Goal: Information Seeking & Learning: Get advice/opinions

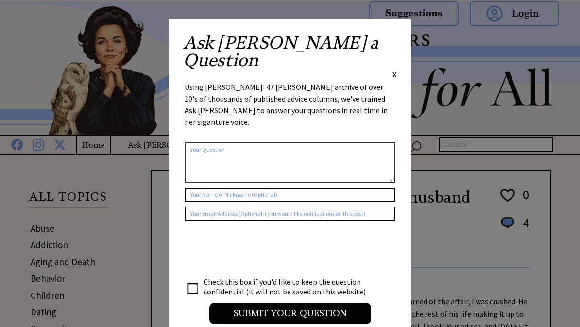
click at [397, 34] on div "Ask Ann a Question X Using Ann Landers' 47 vear archive of over 10's of thousan…" at bounding box center [290, 183] width 243 height 328
click at [395, 69] on span "X" at bounding box center [394, 74] width 4 height 10
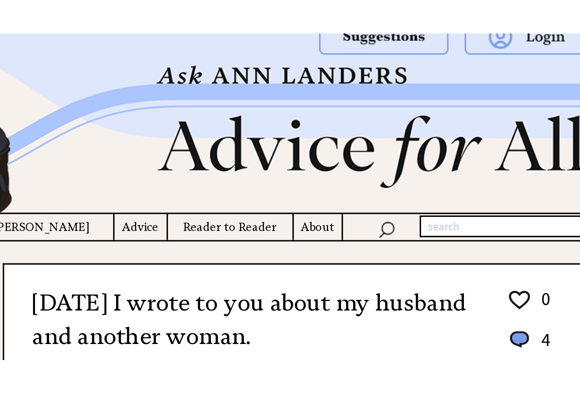
scroll to position [8, 0]
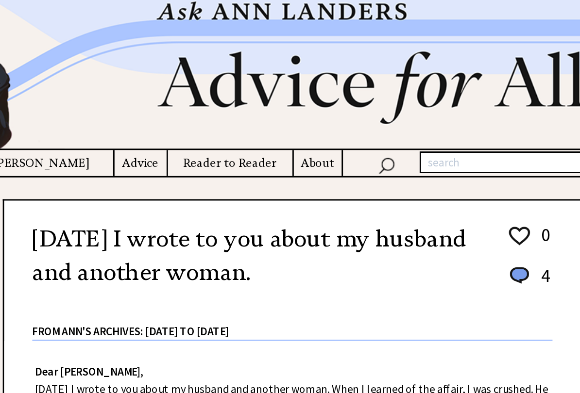
click at [228, 131] on h4 "Advice" at bounding box center [246, 137] width 36 height 12
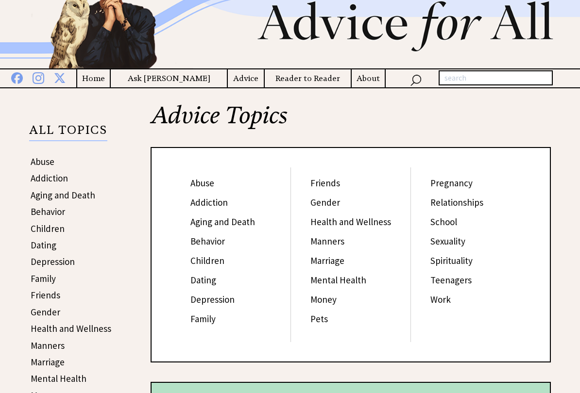
scroll to position [72, 0]
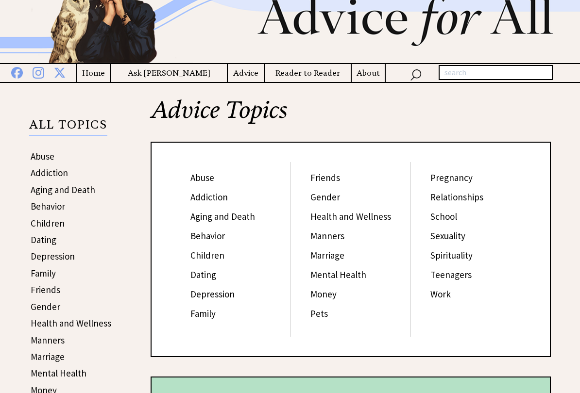
click at [194, 181] on link "Abuse" at bounding box center [202, 178] width 24 height 12
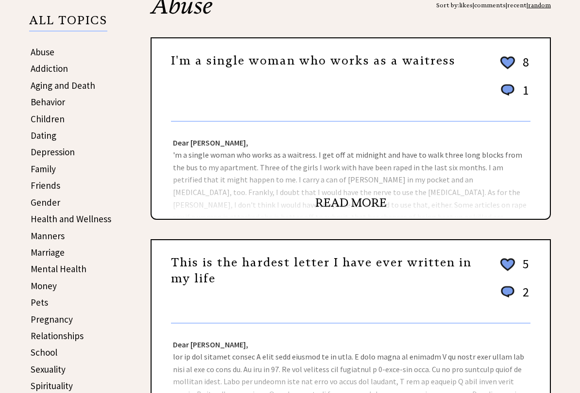
scroll to position [177, 0]
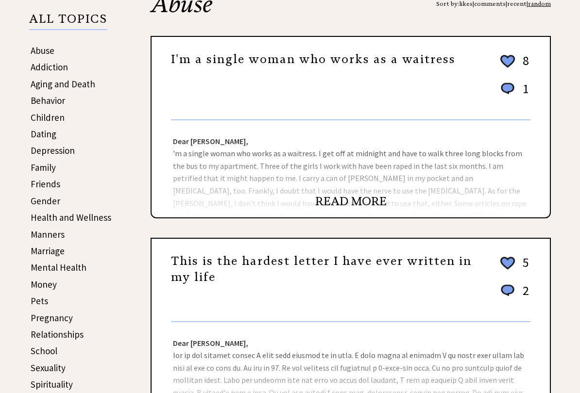
click at [346, 200] on link "READ MORE" at bounding box center [350, 202] width 71 height 15
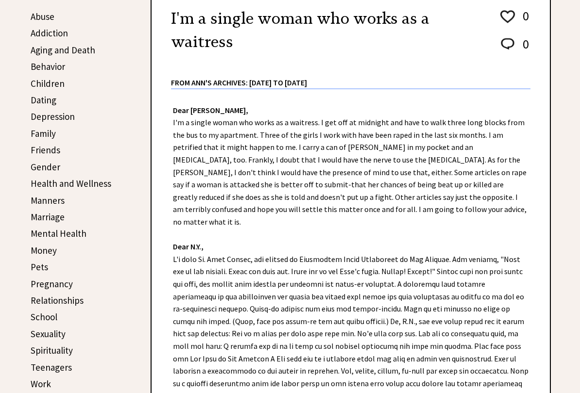
scroll to position [220, 0]
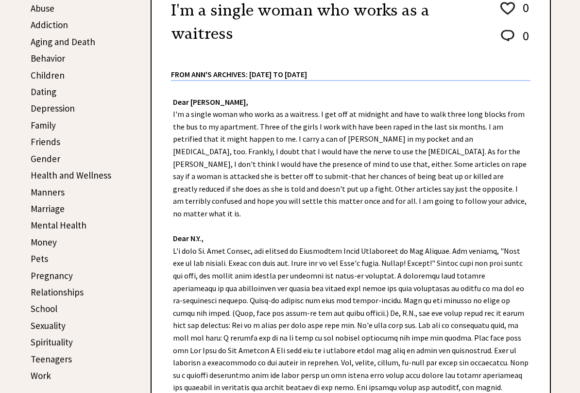
click at [34, 125] on link "Family" at bounding box center [43, 126] width 25 height 12
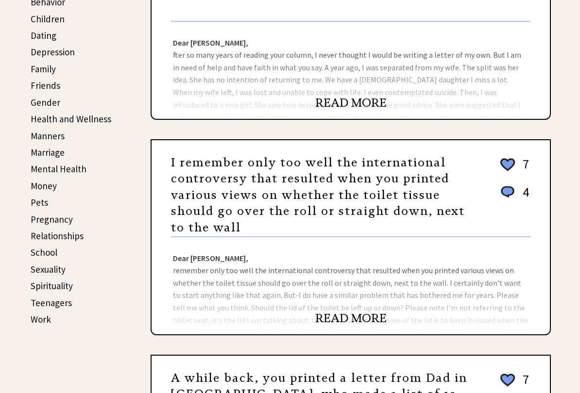
scroll to position [276, 0]
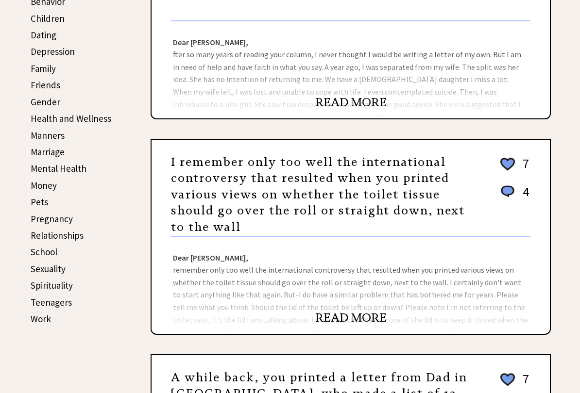
click at [339, 314] on link "READ MORE" at bounding box center [350, 318] width 71 height 15
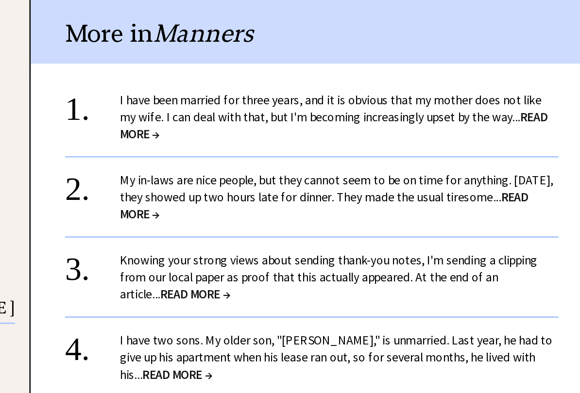
scroll to position [649, 0]
click at [363, 192] on span "READ MORE →" at bounding box center [366, 203] width 303 height 23
